Goal: Task Accomplishment & Management: Use online tool/utility

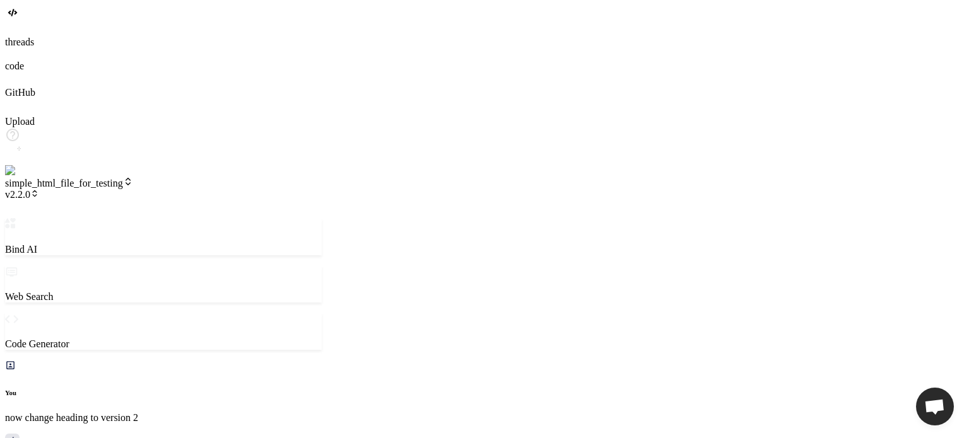
scroll to position [508, 0]
type textarea "css"> </head> <body> <h1>Sub Version One of Version 2</h1> </body> </html>"
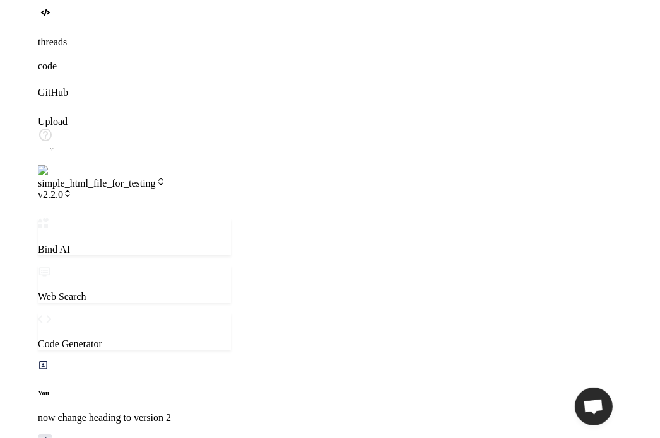
scroll to position [569, 0]
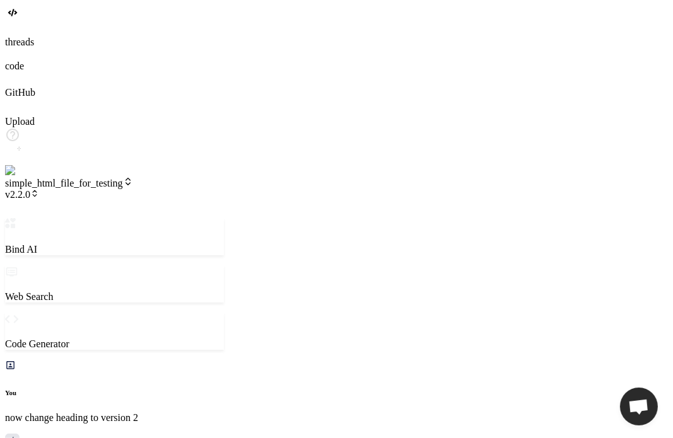
type textarea "x"
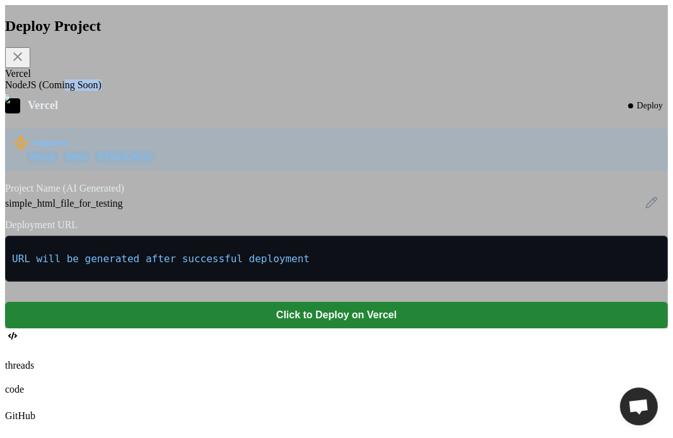
drag, startPoint x: 299, startPoint y: 128, endPoint x: 284, endPoint y: 108, distance: 25.2
click at [284, 108] on div "Deploy Project Vercel NodeJS (Coming Soon) Vercel Deploy Supports: Next.js Reac…" at bounding box center [336, 173] width 663 height 311
click at [284, 91] on div "NodeJS (Coming Soon)" at bounding box center [336, 84] width 663 height 11
click at [325, 209] on div "simple_html_file_for_testing" at bounding box center [336, 203] width 663 height 11
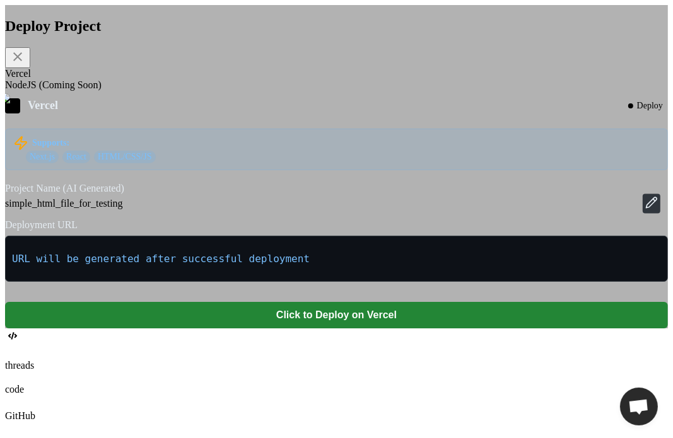
click at [645, 209] on icon at bounding box center [651, 202] width 13 height 13
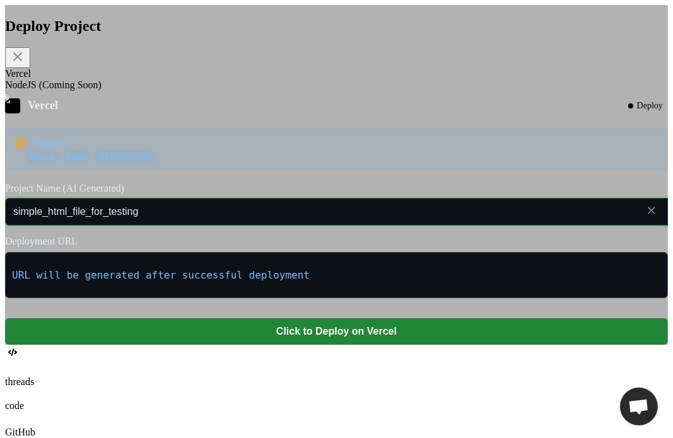
click at [433, 226] on input "simple_html_file_for_testing" at bounding box center [353, 212] width 697 height 28
type input "simple_html_file_for_testingg"
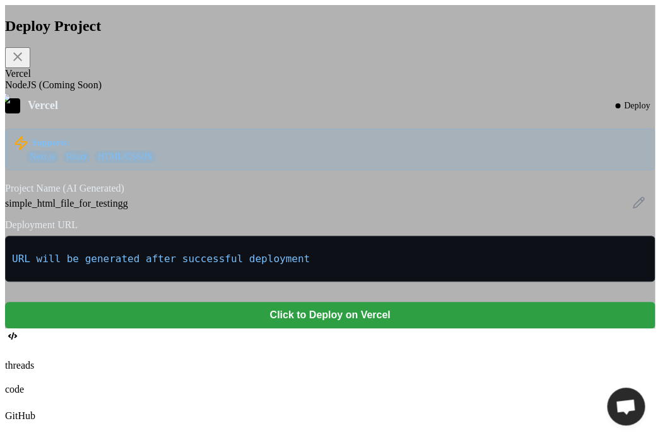
click at [284, 329] on button "Click to Deploy on Vercel" at bounding box center [330, 315] width 650 height 26
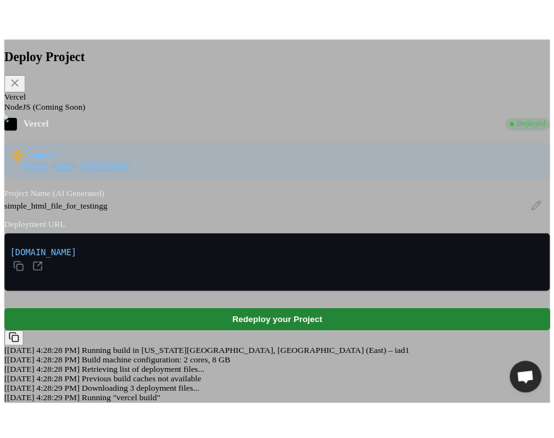
scroll to position [30, 0]
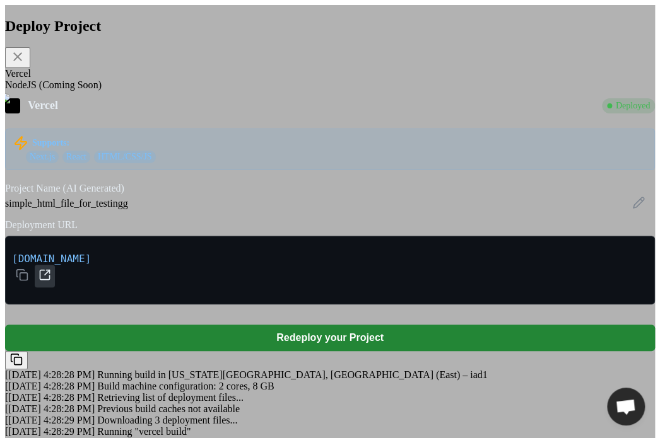
click at [51, 269] on icon at bounding box center [44, 275] width 13 height 13
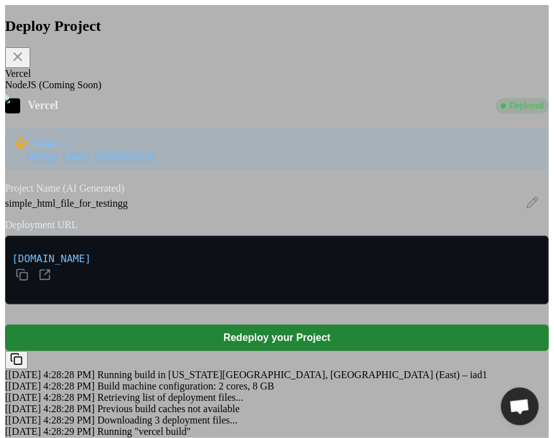
click at [163, 23] on div "Deploy Project Vercel NodeJS (Coming Soon) Vercel Deployed Supports: Next.js Re…" at bounding box center [277, 225] width 544 height 441
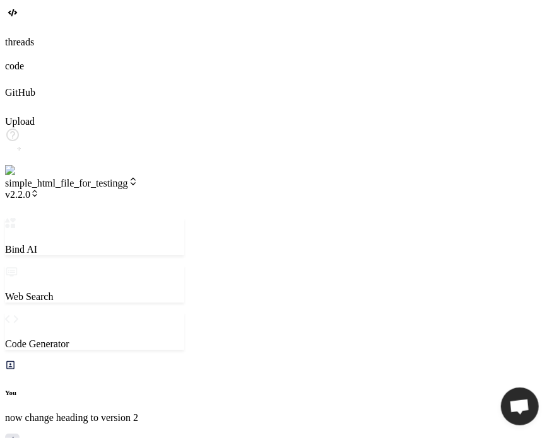
type textarea "x"
click at [138, 178] on span "simple_html_file_for_testingg" at bounding box center [71, 183] width 133 height 11
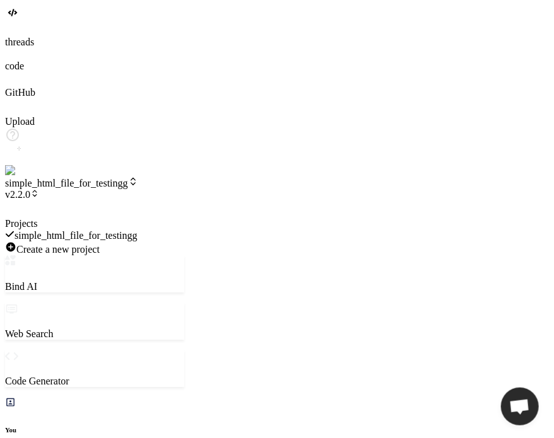
click at [139, 218] on div at bounding box center [94, 218] width 179 height 0
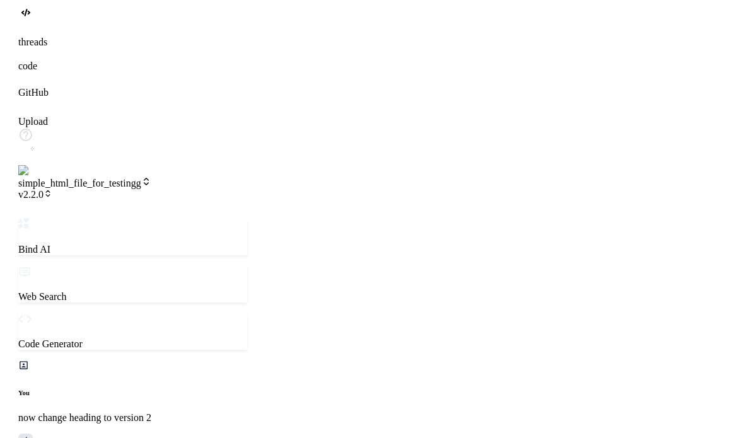
scroll to position [806, 0]
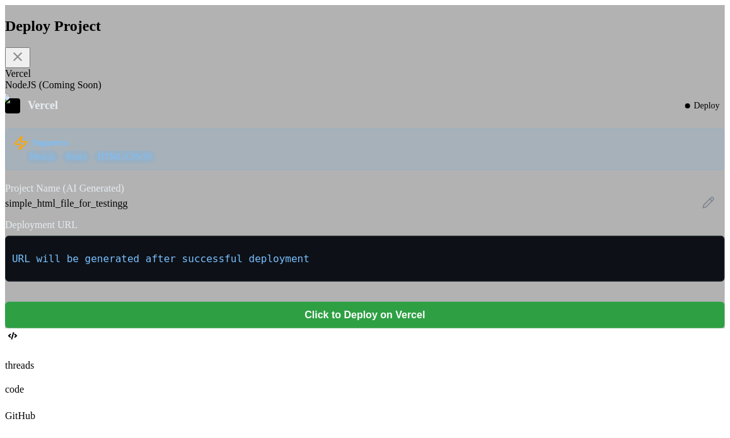
click at [320, 329] on button "Click to Deploy on Vercel" at bounding box center [365, 315] width 720 height 26
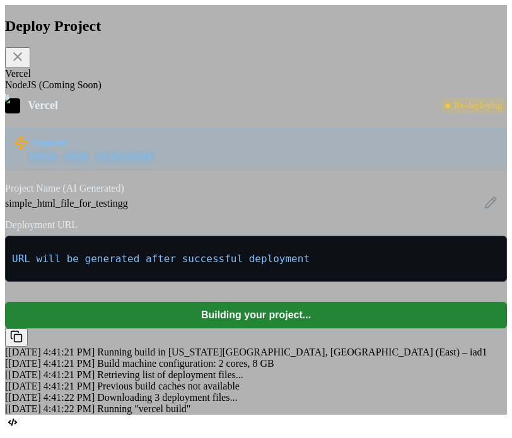
scroll to position [1430, 0]
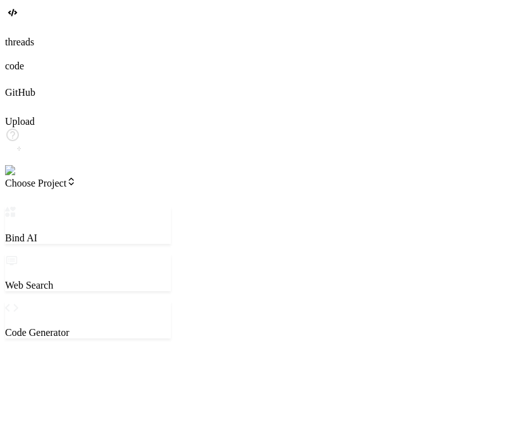
type textarea "x"
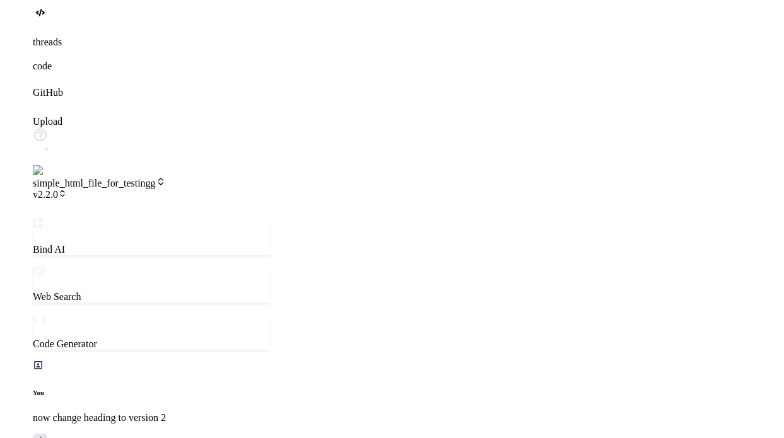
scroll to position [472, 0]
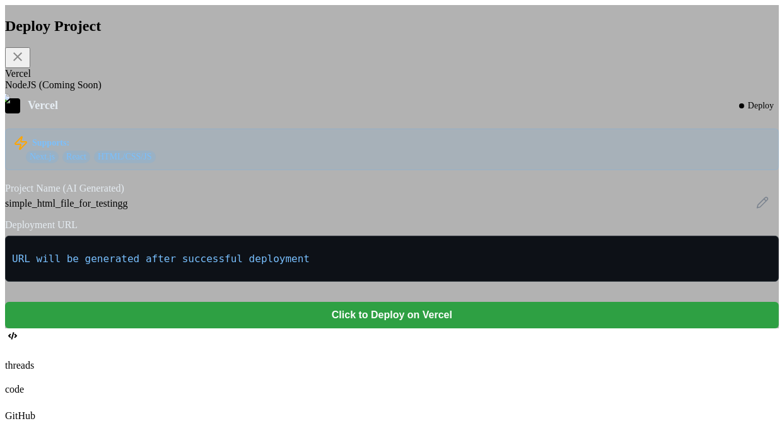
click at [307, 329] on button "Click to Deploy on Vercel" at bounding box center [392, 315] width 774 height 26
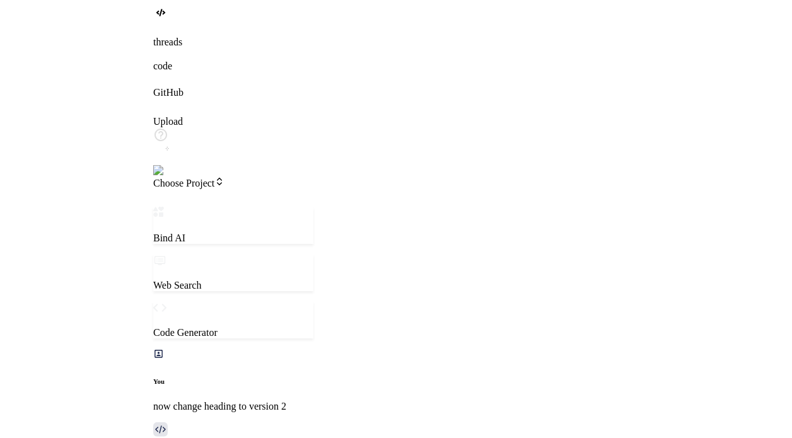
scroll to position [1049, 0]
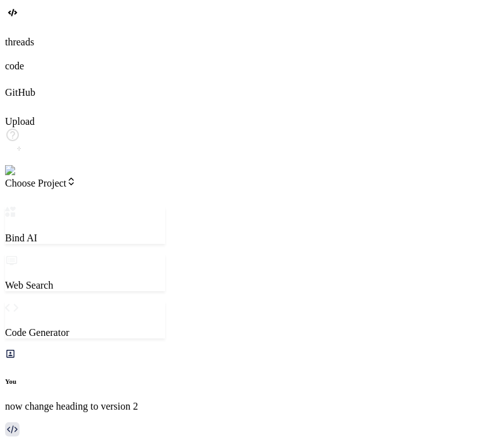
drag, startPoint x: 496, startPoint y: 51, endPoint x: 704, endPoint y: 49, distance: 208.1
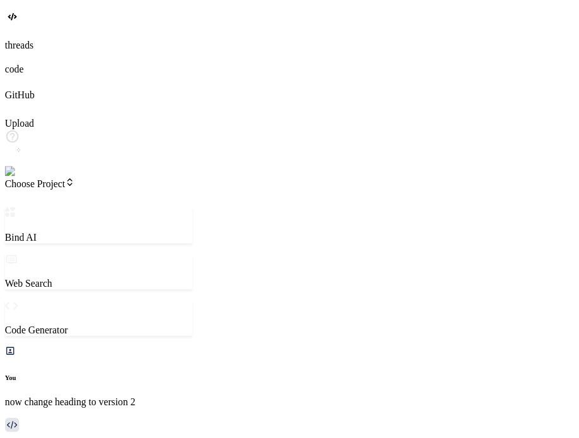
scroll to position [1035, 0]
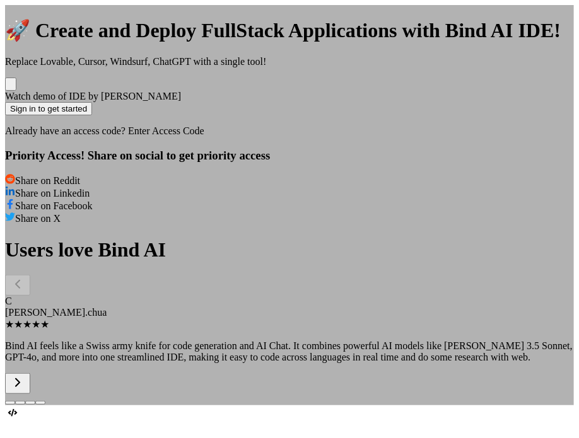
click at [511, 105] on div "🚀 Create and Deploy FullStack Applications with Bind AI IDE! Replace Lovable, C…" at bounding box center [289, 205] width 569 height 400
type textarea "x"
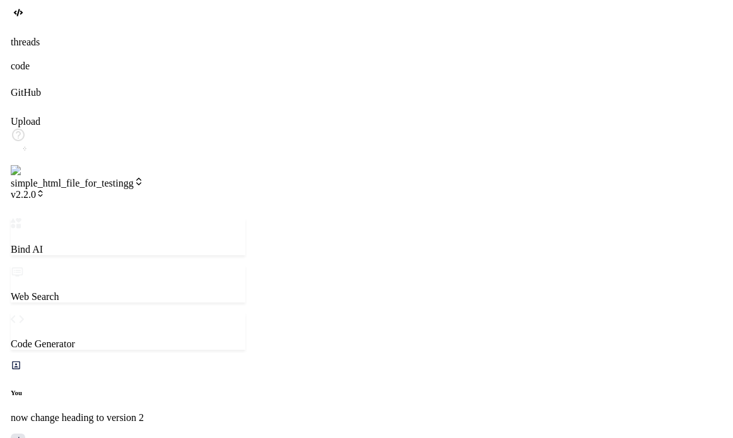
scroll to position [833, 0]
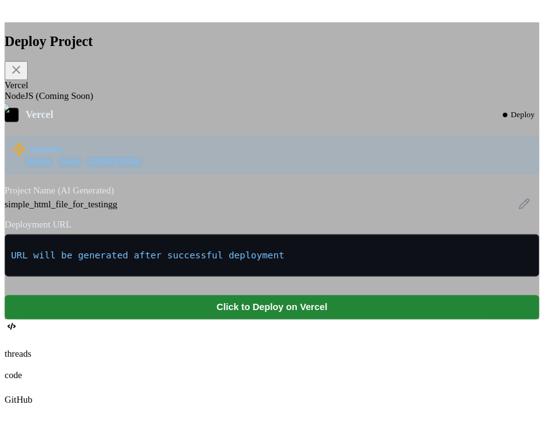
scroll to position [874, 0]
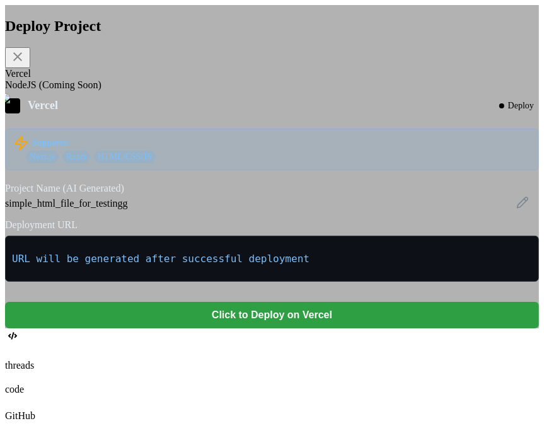
click at [336, 329] on button "Click to Deploy on Vercel" at bounding box center [272, 315] width 534 height 26
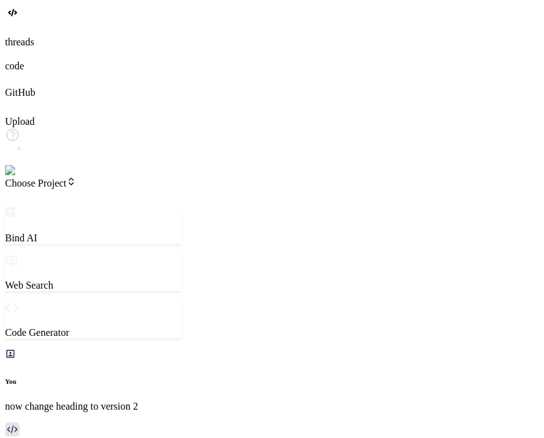
scroll to position [1049, 0]
type textarea "x"
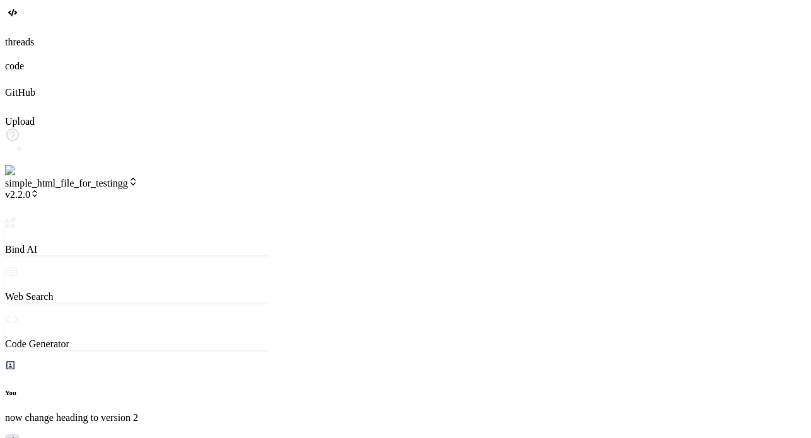
scroll to position [108, 0]
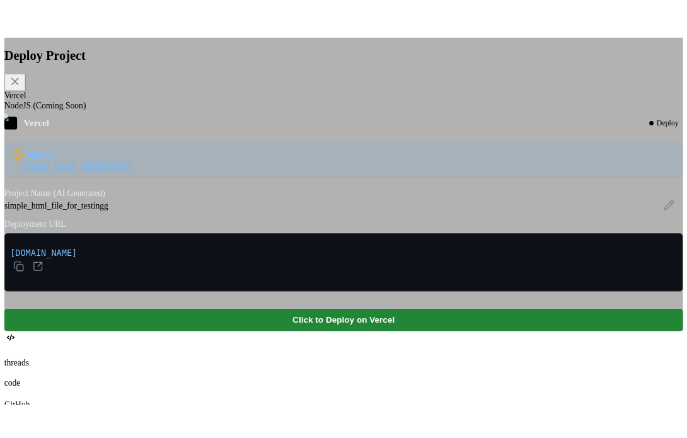
scroll to position [472, 0]
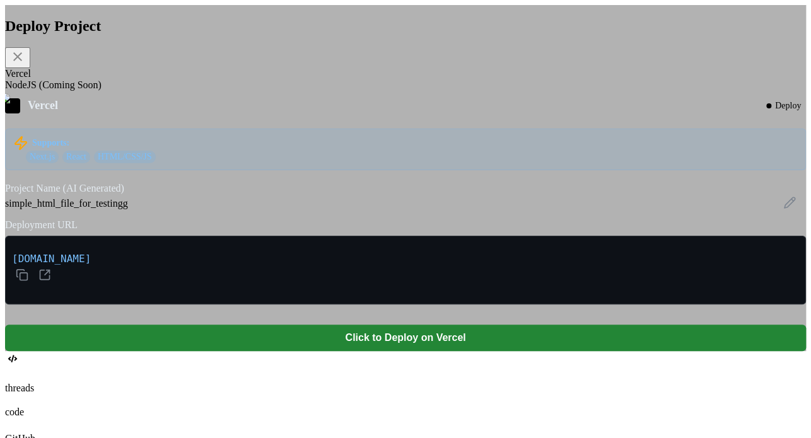
click at [544, 131] on div "Deploy Project Vercel NodeJS (Coming Soon) Vercel Deploy Supports: Next.js Reac…" at bounding box center [405, 178] width 801 height 346
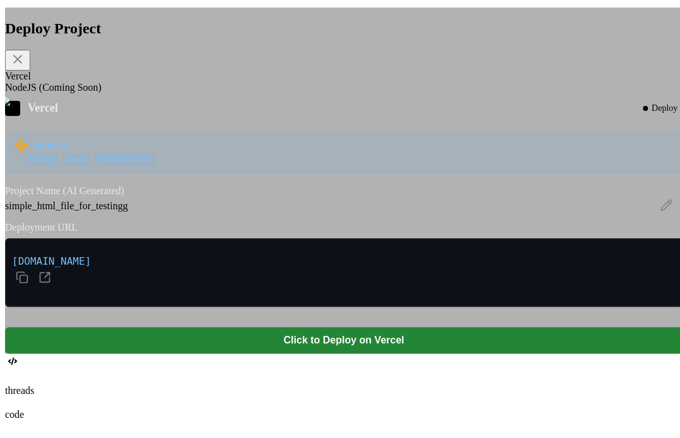
scroll to position [496, 0]
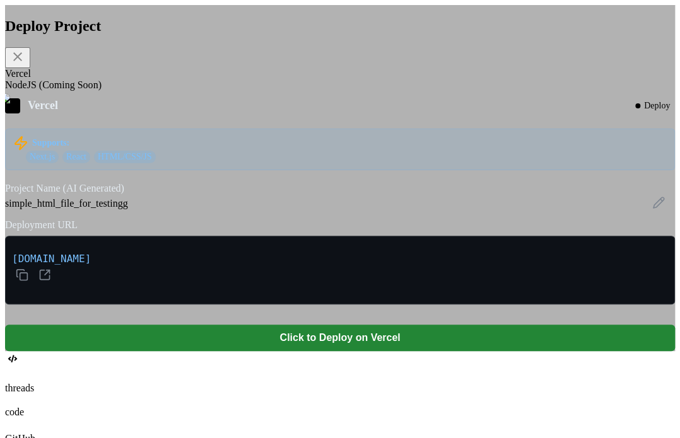
click at [544, 211] on div "Deploy Project Vercel NodeJS (Coming Soon) Vercel Deploy Supports: Next.js Reac…" at bounding box center [340, 178] width 670 height 346
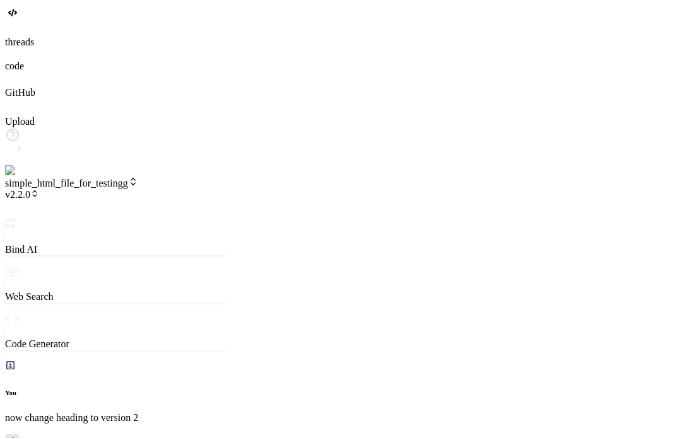
click at [138, 178] on span "simple_html_file_for_testingg" at bounding box center [71, 183] width 133 height 11
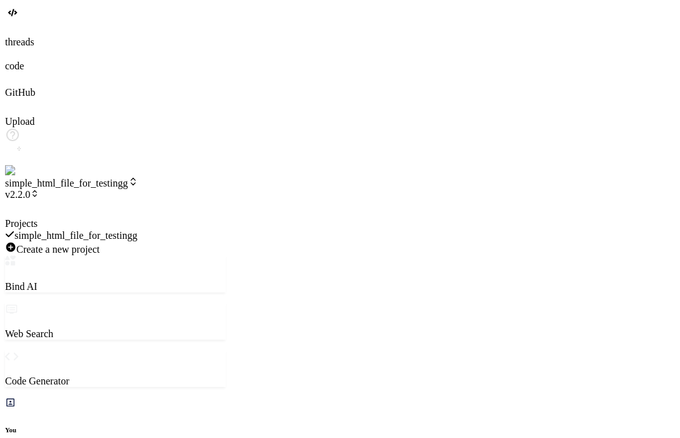
click at [226, 218] on div at bounding box center [115, 218] width 221 height 0
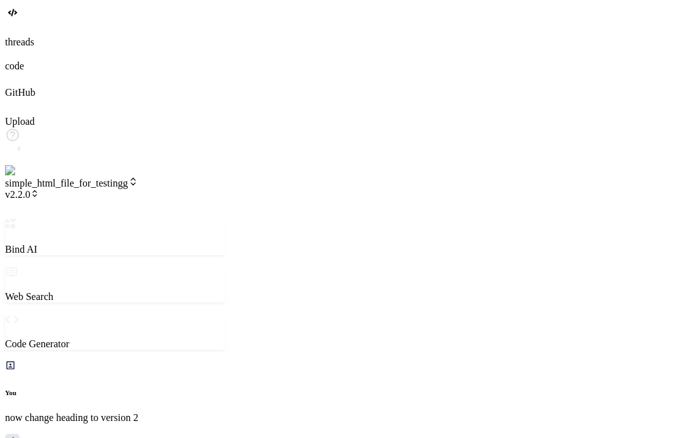
click at [138, 178] on span "simple_html_file_for_testingg" at bounding box center [71, 183] width 133 height 11
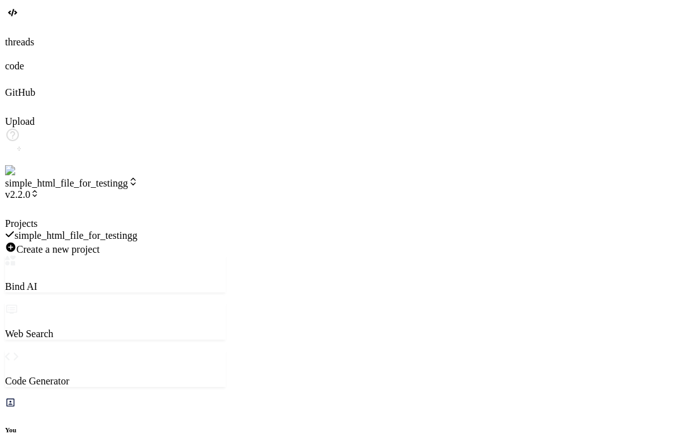
click at [226, 218] on div at bounding box center [115, 218] width 221 height 0
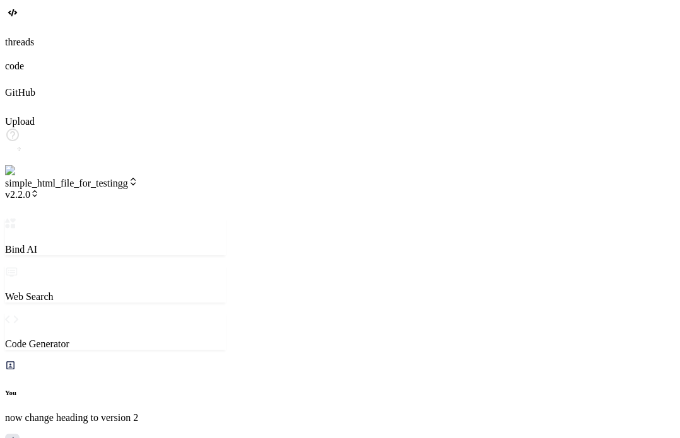
click at [39, 189] on span "v2.2.0" at bounding box center [22, 194] width 34 height 11
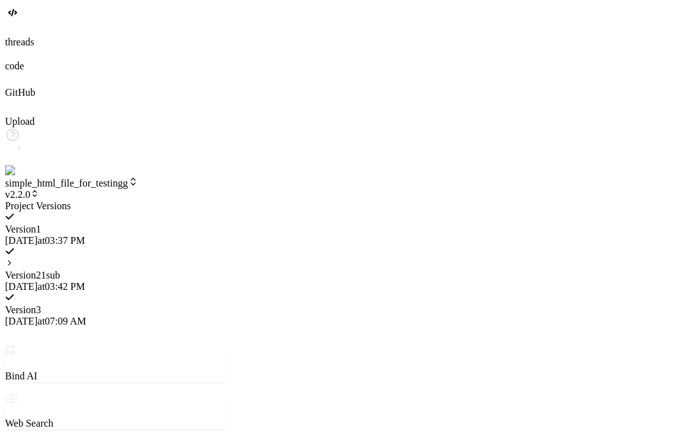
click at [226, 212] on div "Version 1 [DATE] 03:37 PM" at bounding box center [115, 229] width 221 height 35
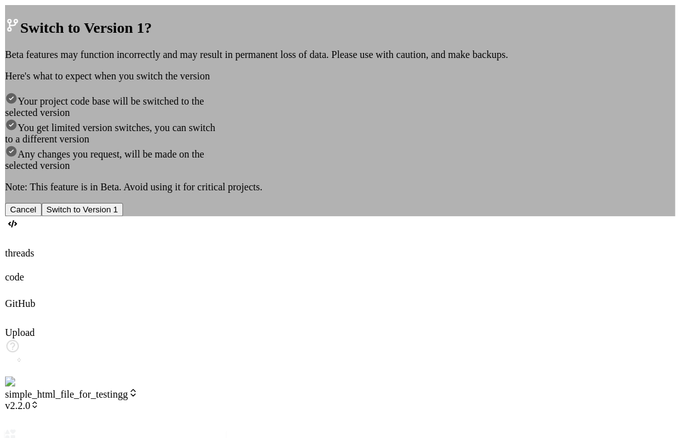
click at [123, 216] on button "Switch to Version 1" at bounding box center [82, 209] width 81 height 13
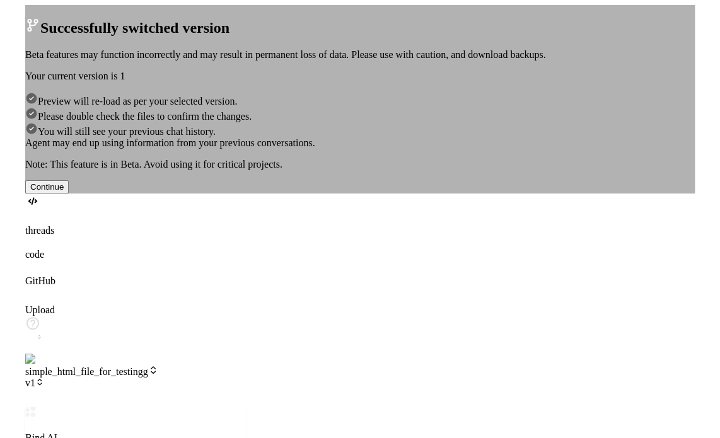
scroll to position [1077, 0]
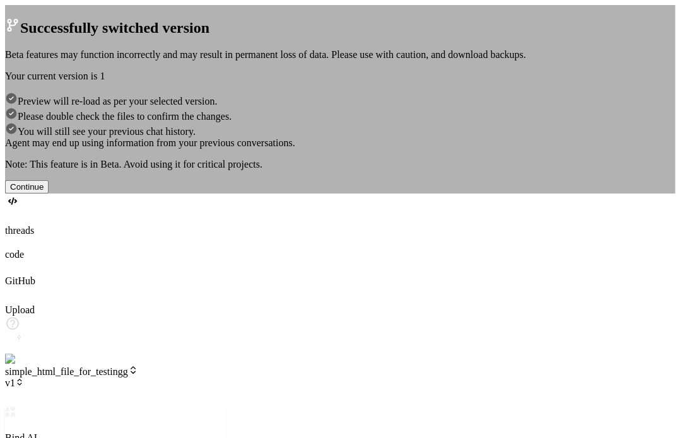
click at [544, 26] on div "Successfully switched version Beta features may function incorrectly and may re…" at bounding box center [340, 99] width 670 height 189
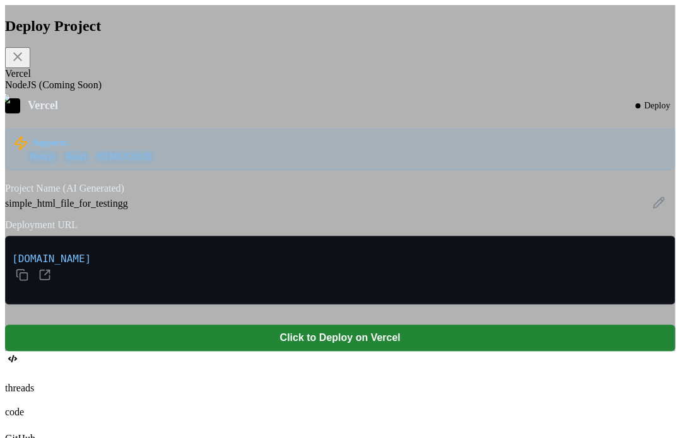
click at [544, 214] on div "Deploy Project Vercel NodeJS (Coming Soon) Vercel Deploy Supports: Next.js Reac…" at bounding box center [340, 178] width 670 height 346
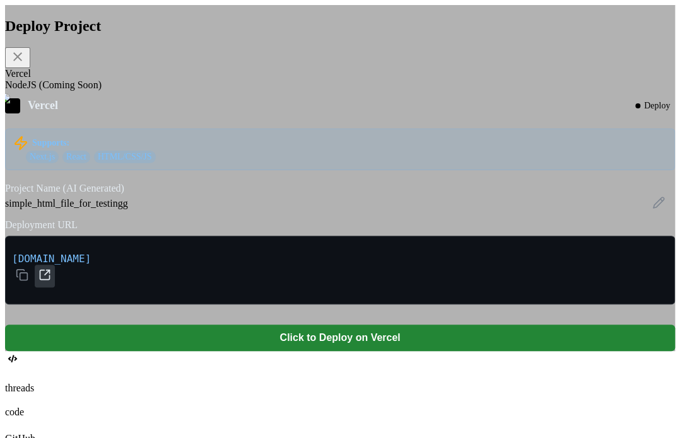
click at [51, 281] on icon at bounding box center [44, 275] width 13 height 13
click at [544, 100] on div "Deploy Project Vercel NodeJS (Coming Soon) Vercel Deploy Supports: Next.js Reac…" at bounding box center [340, 178] width 670 height 346
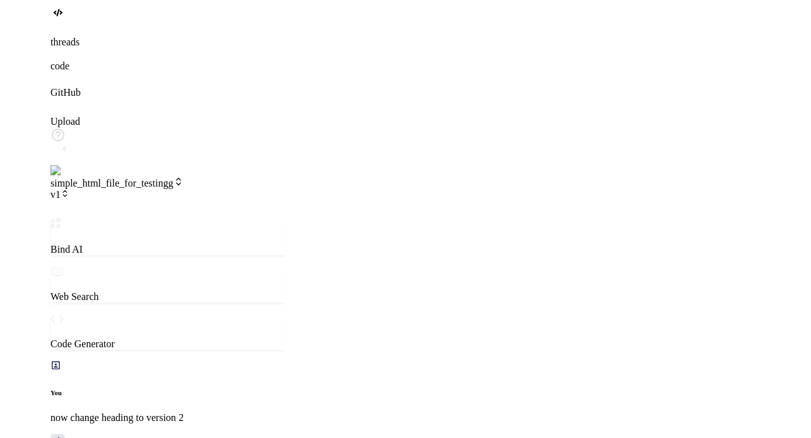
scroll to position [1017, 0]
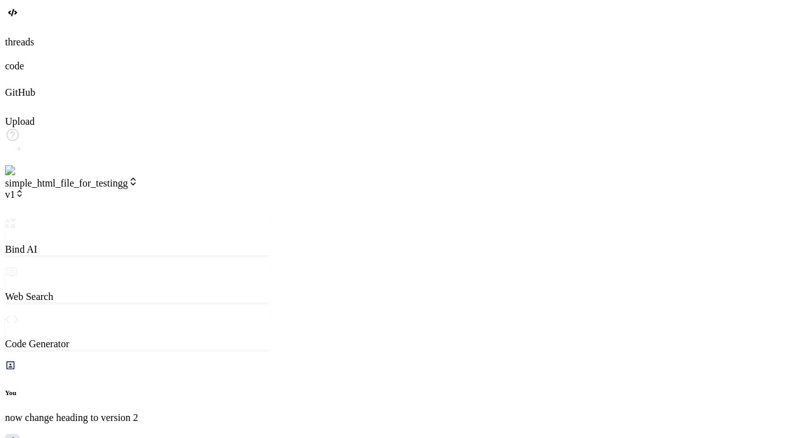
drag, startPoint x: 805, startPoint y: 13, endPoint x: 788, endPoint y: 17, distance: 16.8
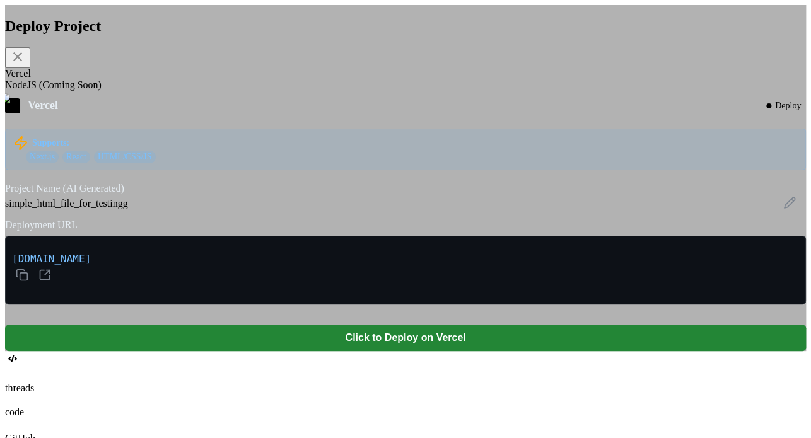
drag, startPoint x: 219, startPoint y: 307, endPoint x: 421, endPoint y: 305, distance: 202.5
click at [421, 305] on div "Vercel Deploy Supports: Next.js React HTML/CSS/JS Project Name (AI Generated) s…" at bounding box center [405, 224] width 801 height 253
click at [402, 288] on p "[DOMAIN_NAME]" at bounding box center [405, 270] width 787 height 35
drag, startPoint x: 402, startPoint y: 307, endPoint x: 255, endPoint y: 298, distance: 147.8
click at [255, 288] on p "[DOMAIN_NAME]" at bounding box center [405, 270] width 787 height 35
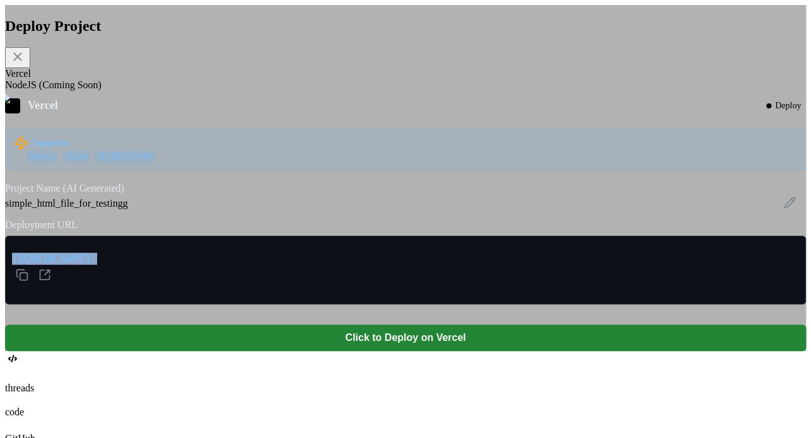
click at [448, 288] on p "[DOMAIN_NAME]" at bounding box center [405, 270] width 787 height 35
drag, startPoint x: 448, startPoint y: 303, endPoint x: 240, endPoint y: 307, distance: 208.2
click at [240, 288] on p "[DOMAIN_NAME]" at bounding box center [405, 270] width 787 height 35
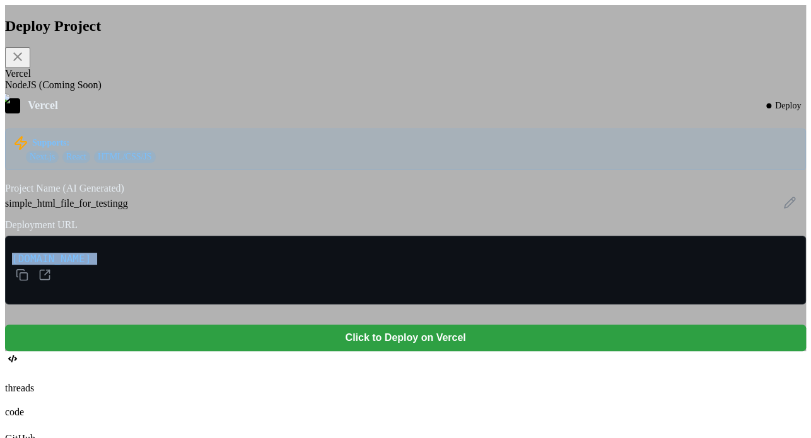
click at [386, 345] on button "Click to Deploy on Vercel" at bounding box center [405, 338] width 801 height 26
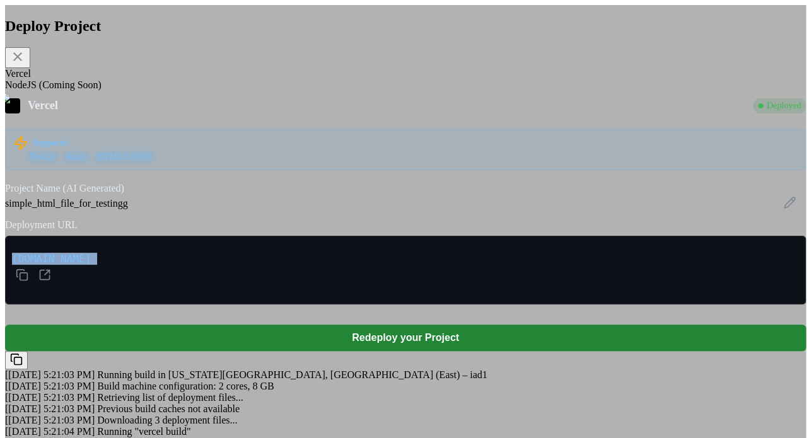
scroll to position [190, 0]
click at [544, 247] on div "Deploy Project Vercel NodeJS (Coming Soon) Vercel Deployed Supports: Next.js Re…" at bounding box center [405, 225] width 801 height 441
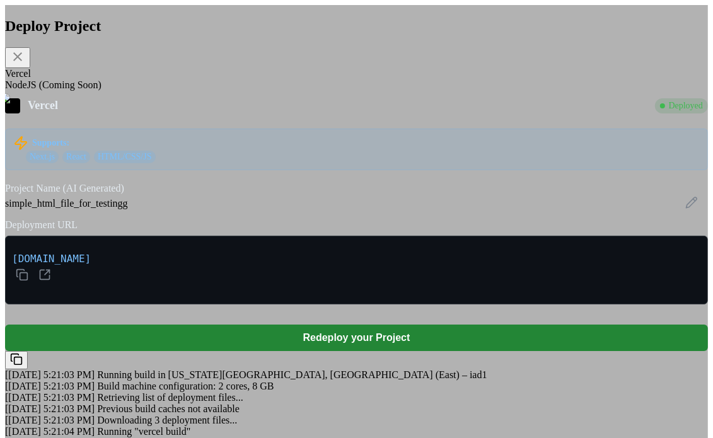
scroll to position [1387, 0]
click at [25, 64] on icon at bounding box center [17, 56] width 15 height 15
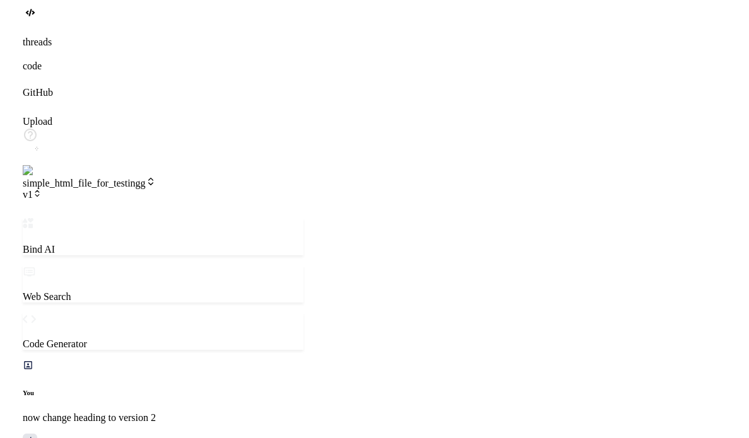
scroll to position [1249, 0]
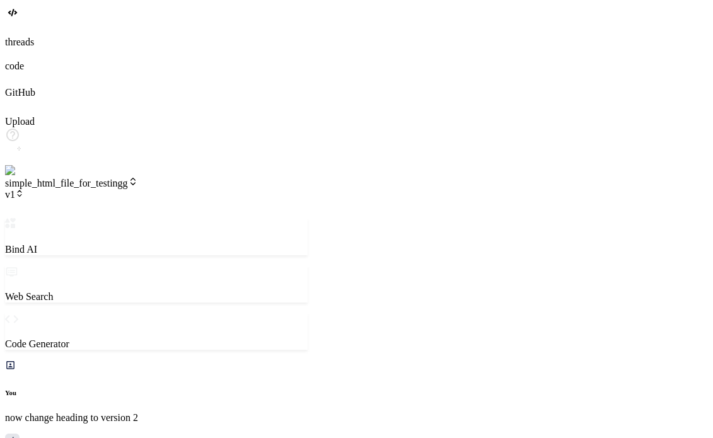
drag, startPoint x: 261, startPoint y: 226, endPoint x: 307, endPoint y: 211, distance: 48.5
click at [307, 218] on div "Bind AI Web Search Created with Pixso. Code Generator You now change heading to…" at bounding box center [156, 421] width 303 height 407
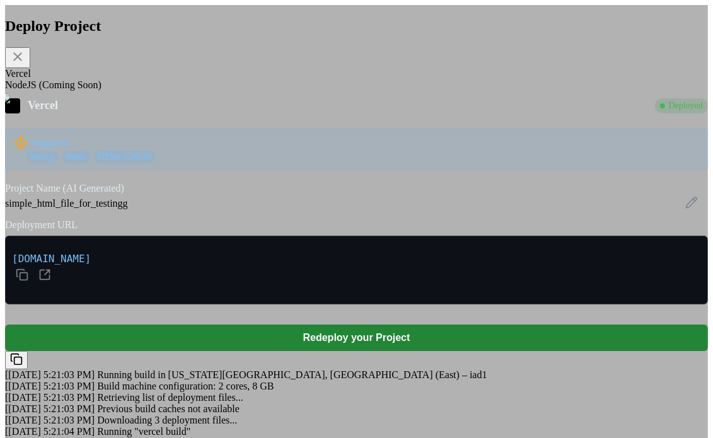
click at [262, 91] on div "NodeJS (Coming Soon)" at bounding box center [356, 84] width 703 height 11
click at [25, 61] on icon at bounding box center [17, 56] width 15 height 15
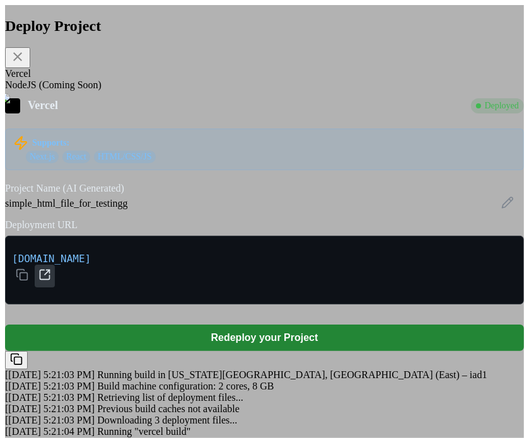
click at [51, 281] on icon at bounding box center [44, 275] width 13 height 13
type textarea "x"
